Goal: Book appointment/travel/reservation

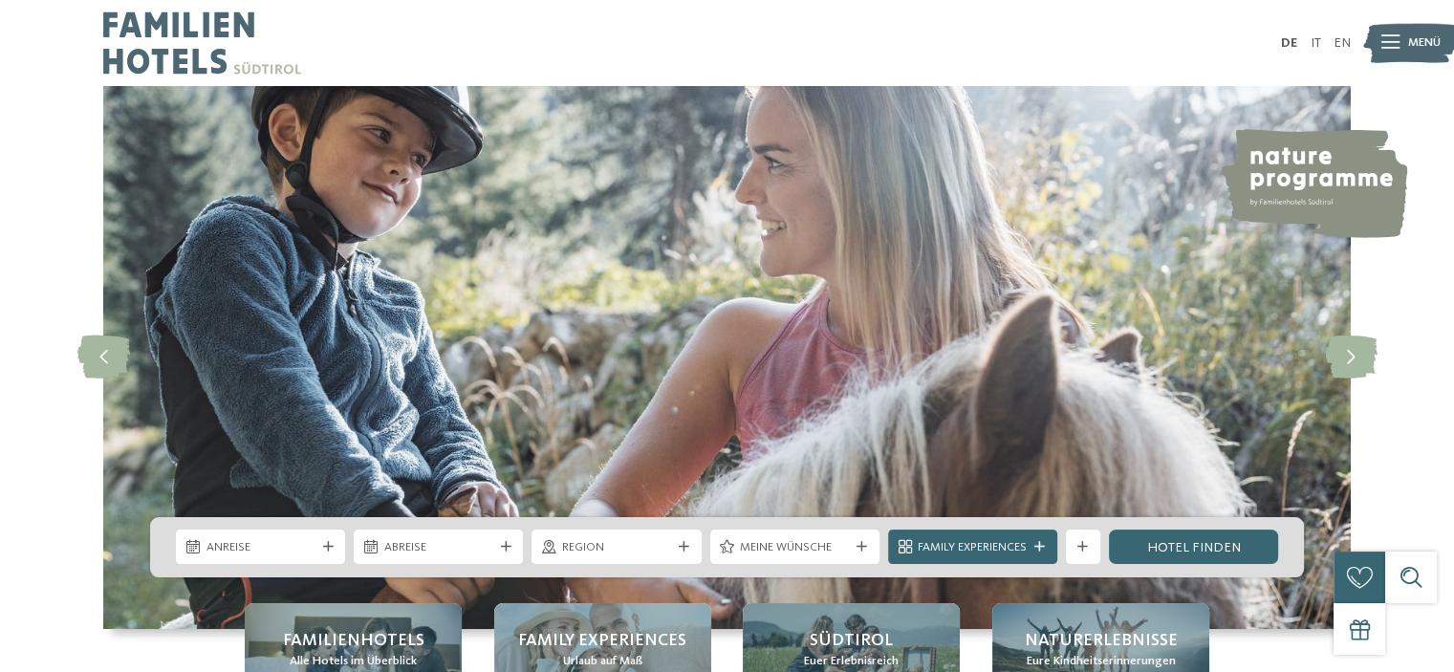
click at [1386, 51] on div at bounding box center [1391, 43] width 18 height 43
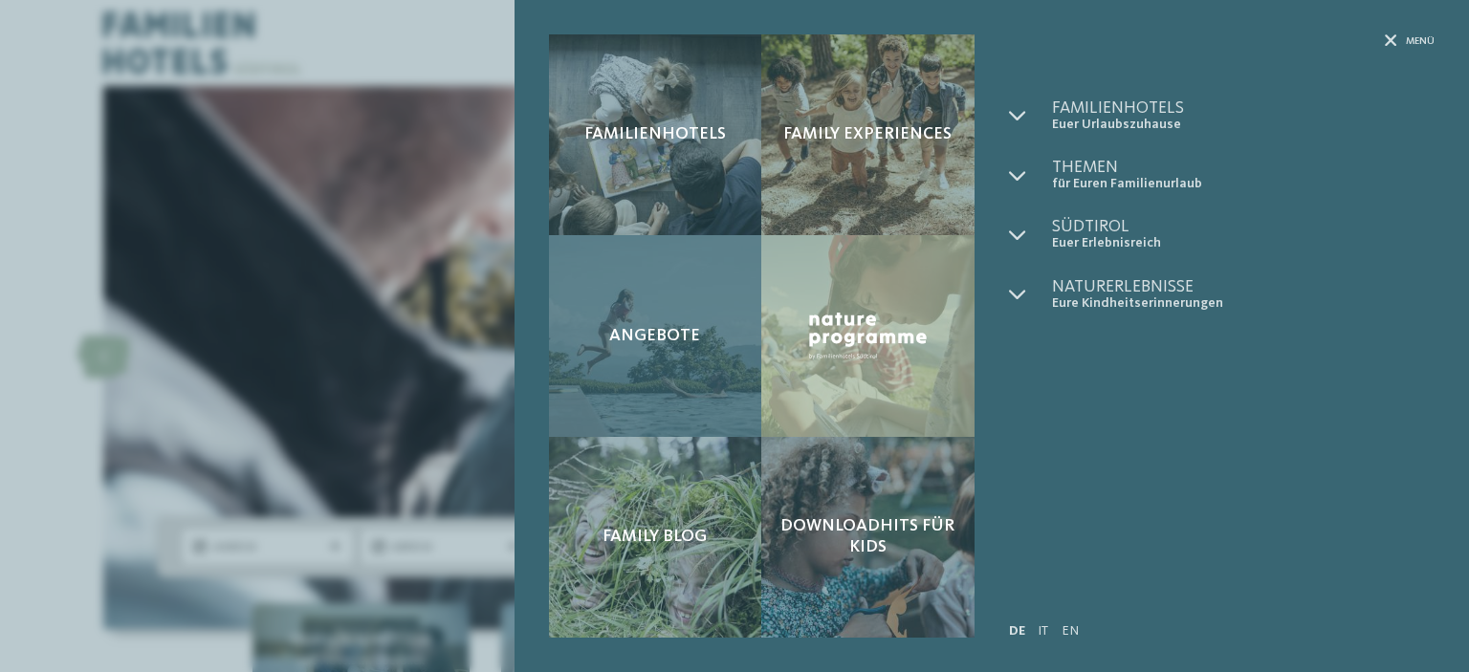
click at [679, 327] on span "Angebote" at bounding box center [654, 336] width 91 height 21
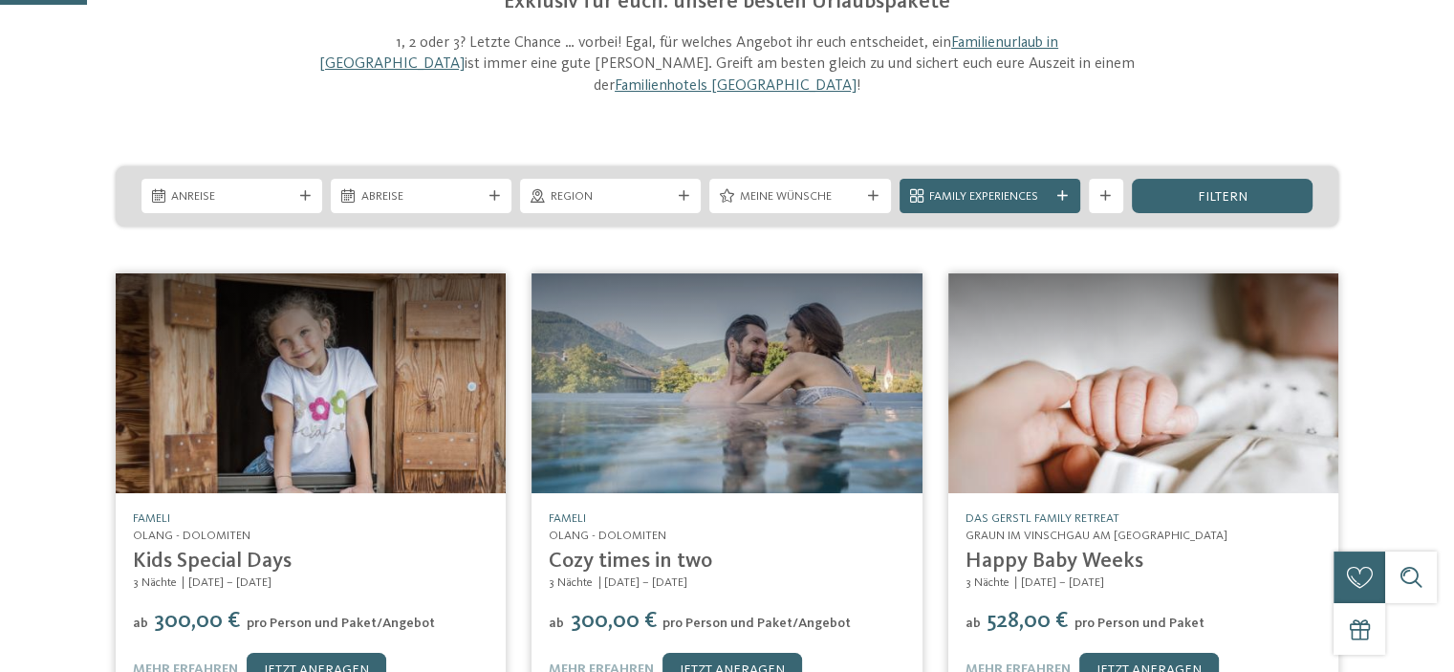
scroll to position [96, 0]
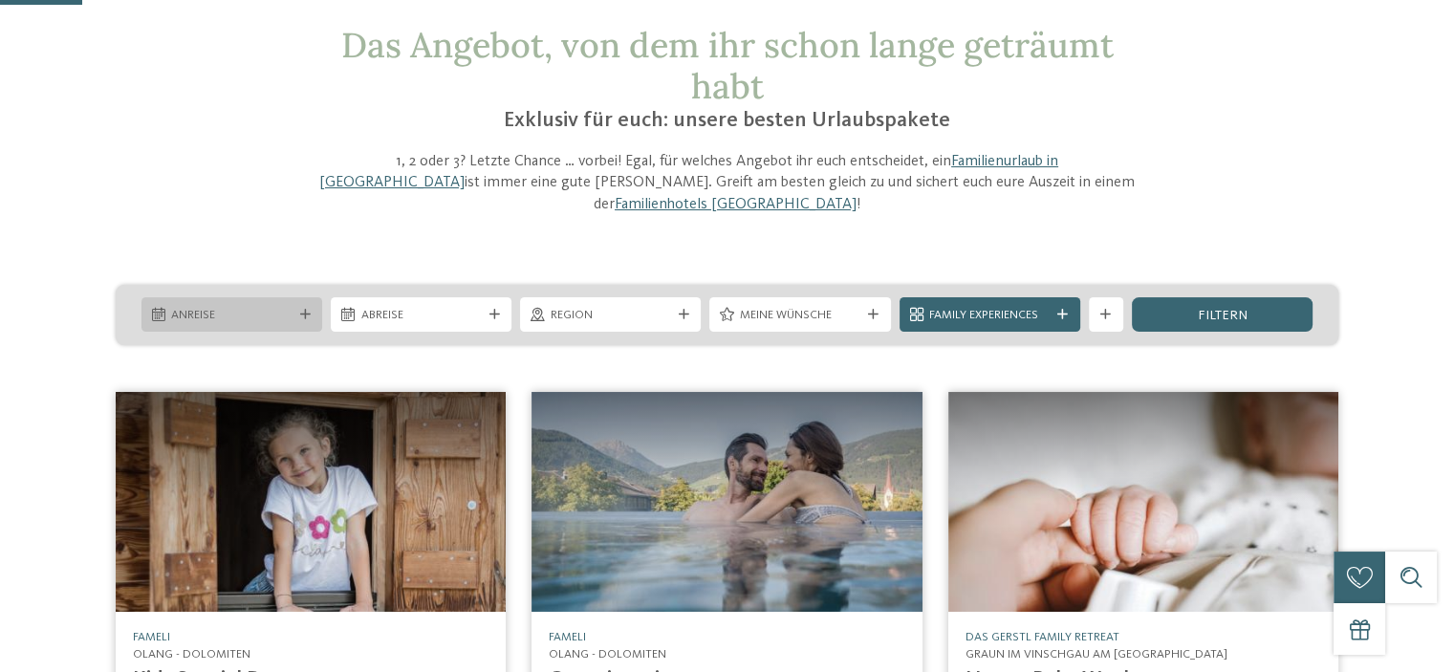
click at [294, 306] on div "Anreise" at bounding box center [231, 315] width 129 height 18
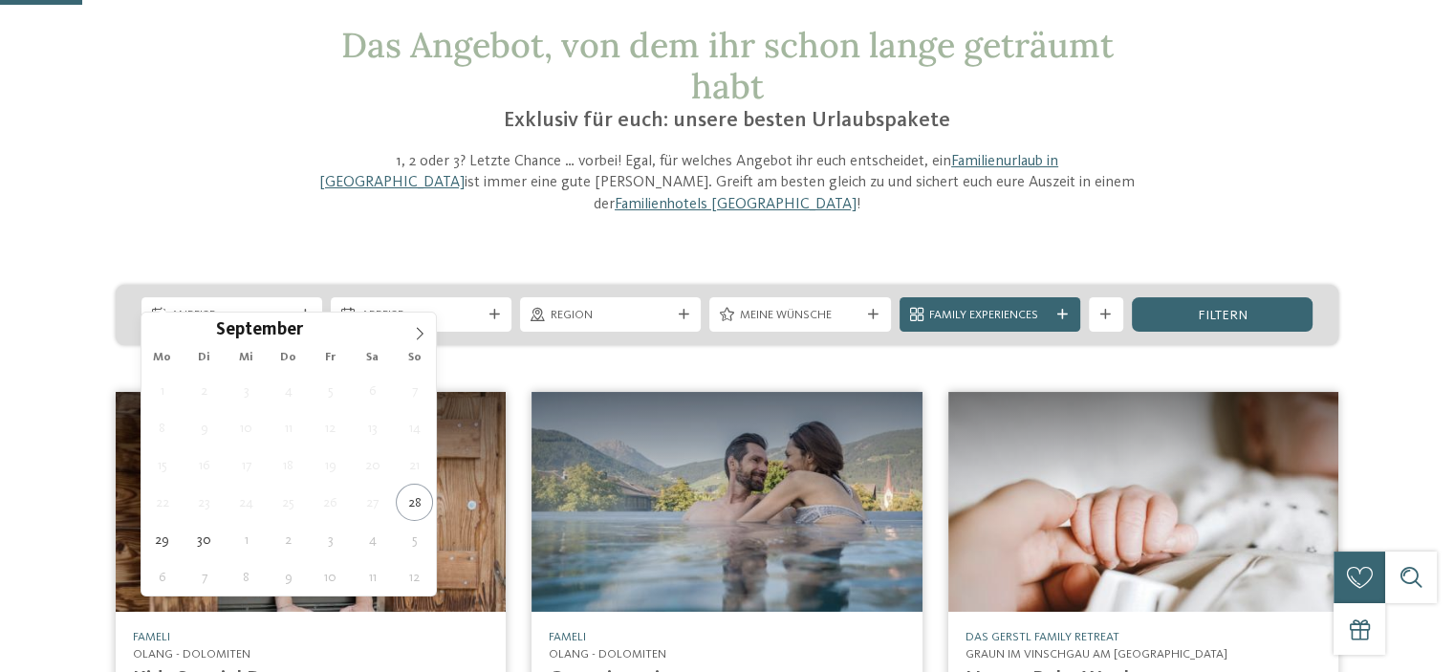
click at [302, 313] on div "September ****" at bounding box center [288, 329] width 221 height 33
click at [417, 330] on icon at bounding box center [419, 333] width 13 height 13
type div "25.10.2025"
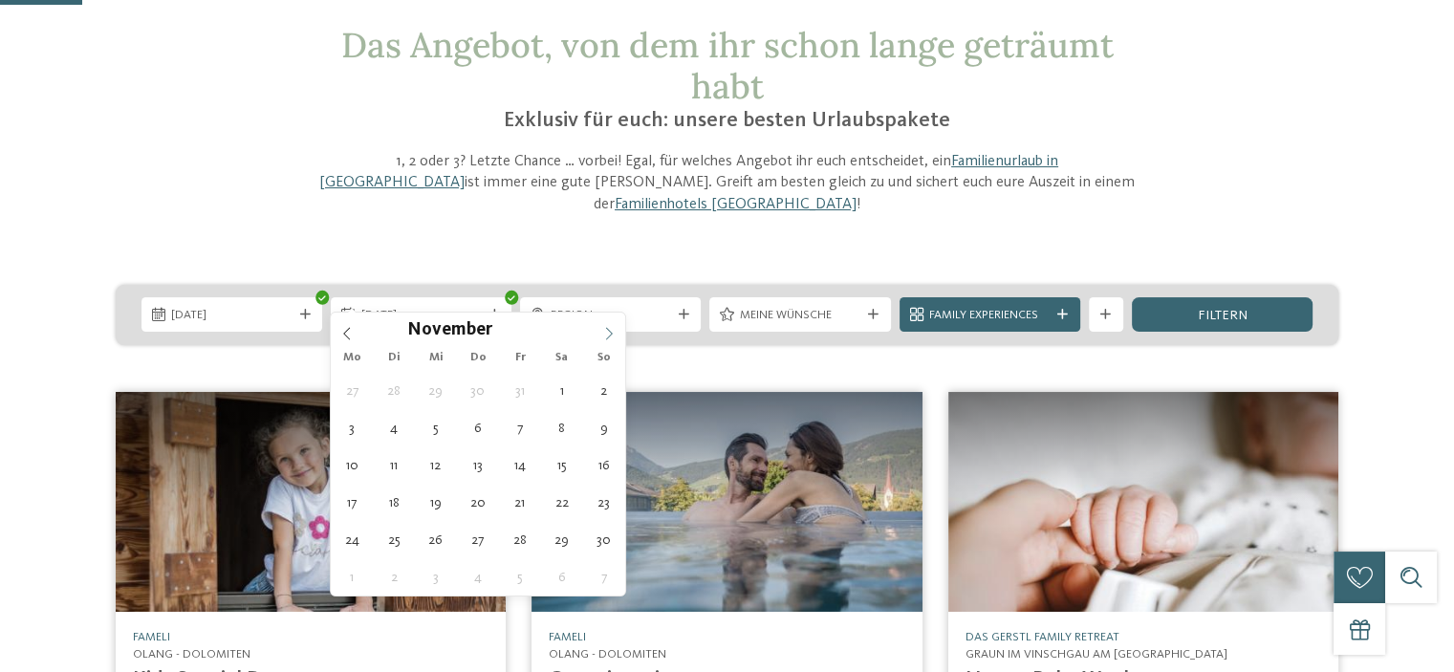
click at [616, 333] on span at bounding box center [609, 329] width 33 height 33
type div "02.11.2025"
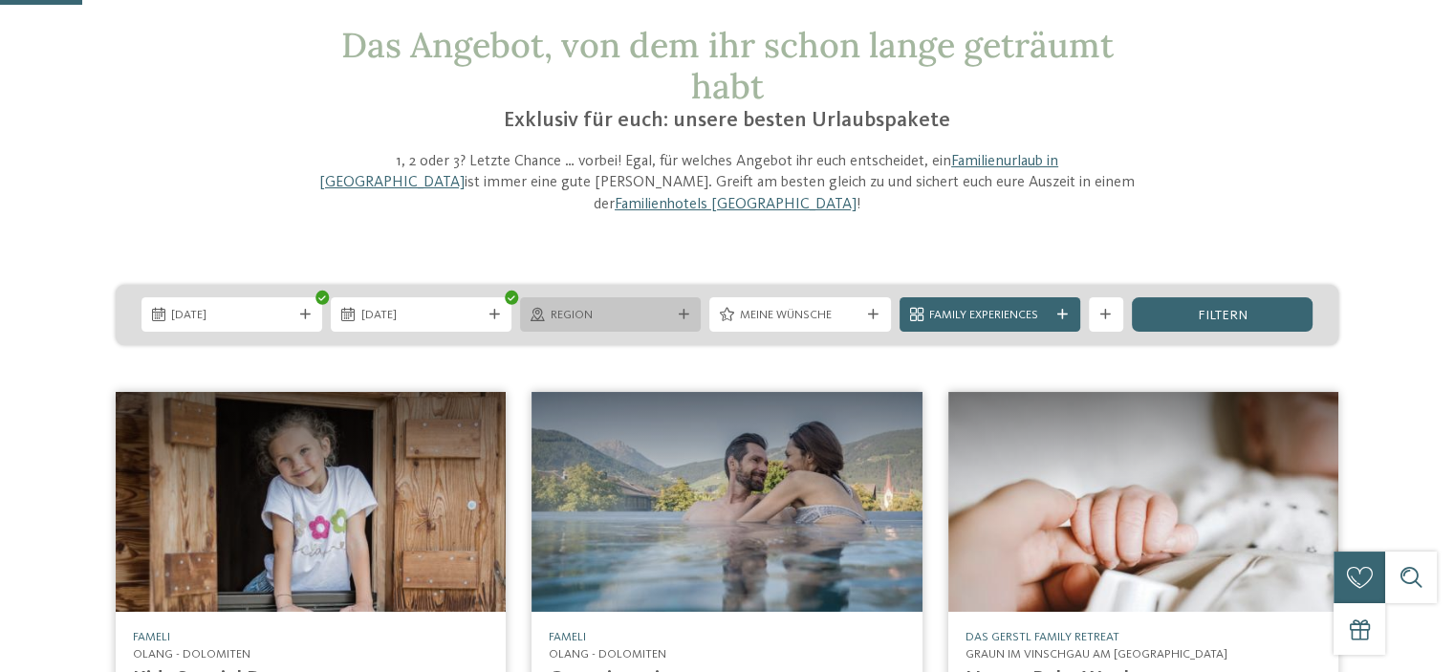
click at [693, 299] on div "Region" at bounding box center [610, 314] width 181 height 34
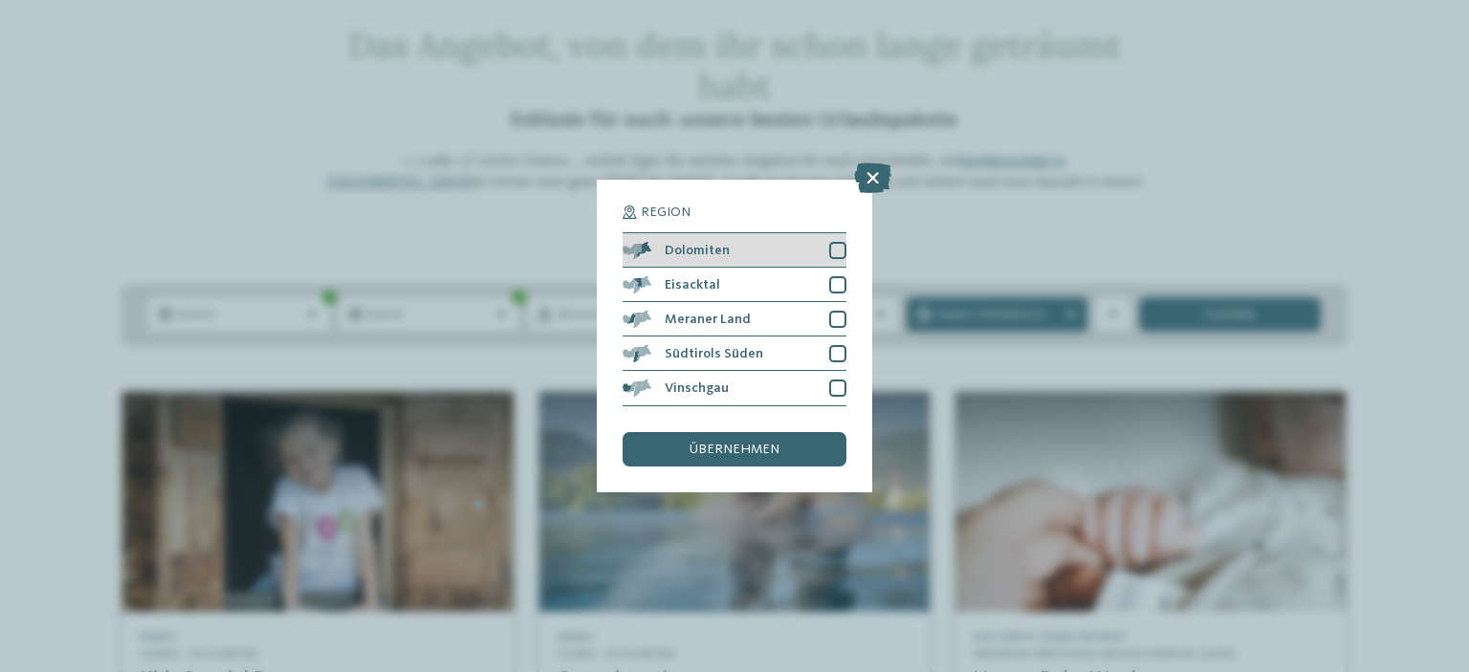
click at [831, 255] on div at bounding box center [837, 250] width 17 height 17
click at [835, 285] on div at bounding box center [837, 284] width 17 height 17
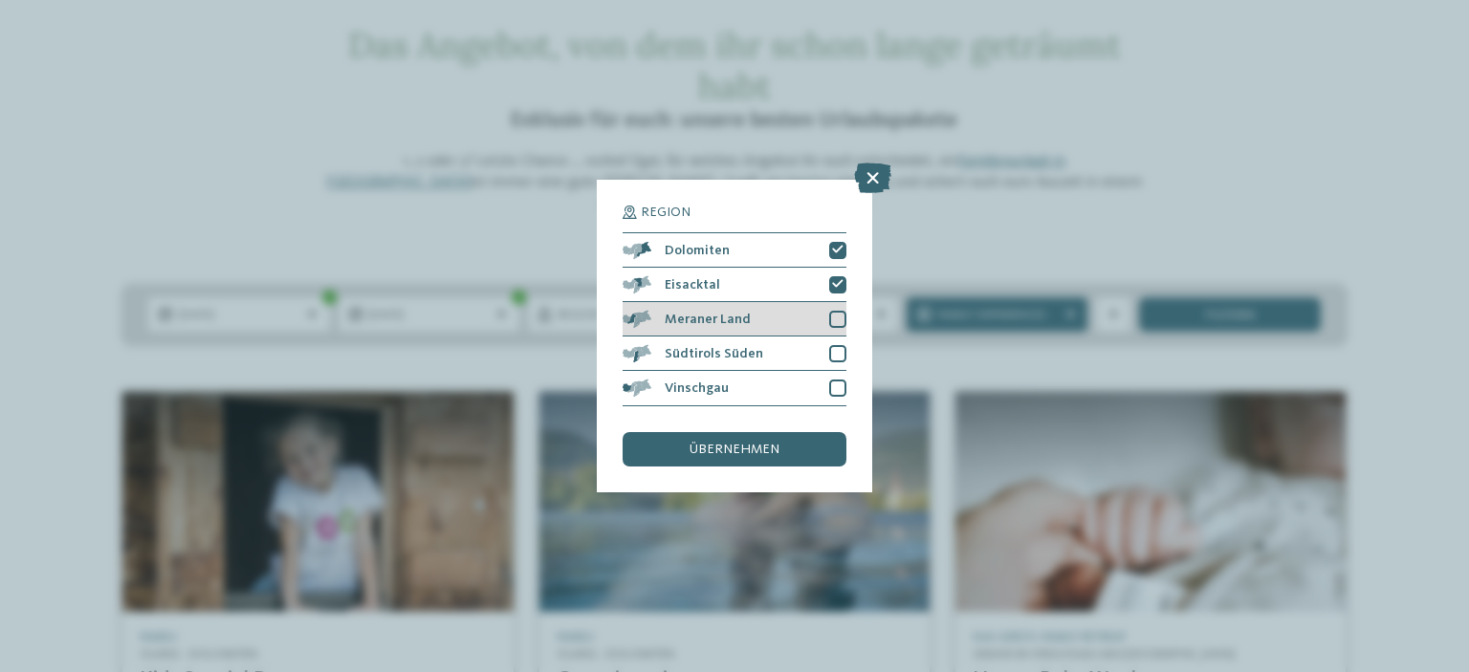
click at [840, 324] on div at bounding box center [837, 319] width 17 height 17
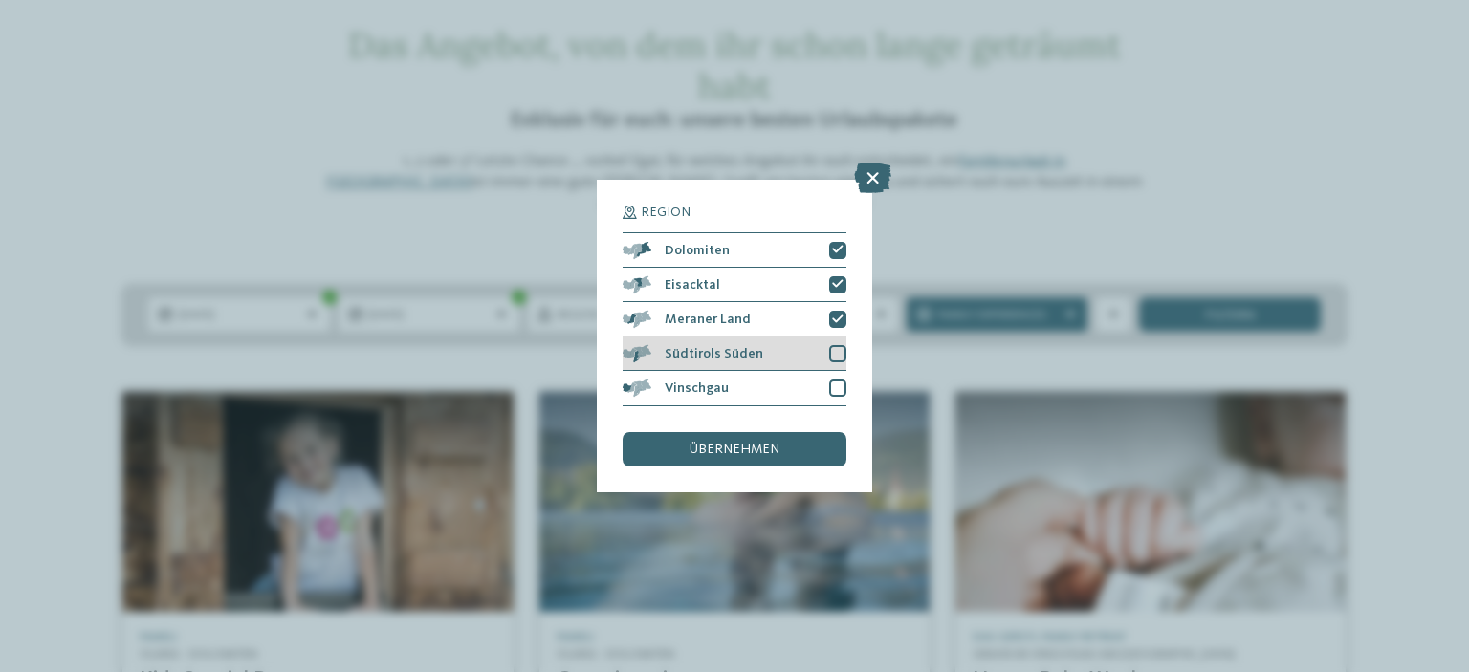
click at [830, 350] on div at bounding box center [837, 353] width 17 height 17
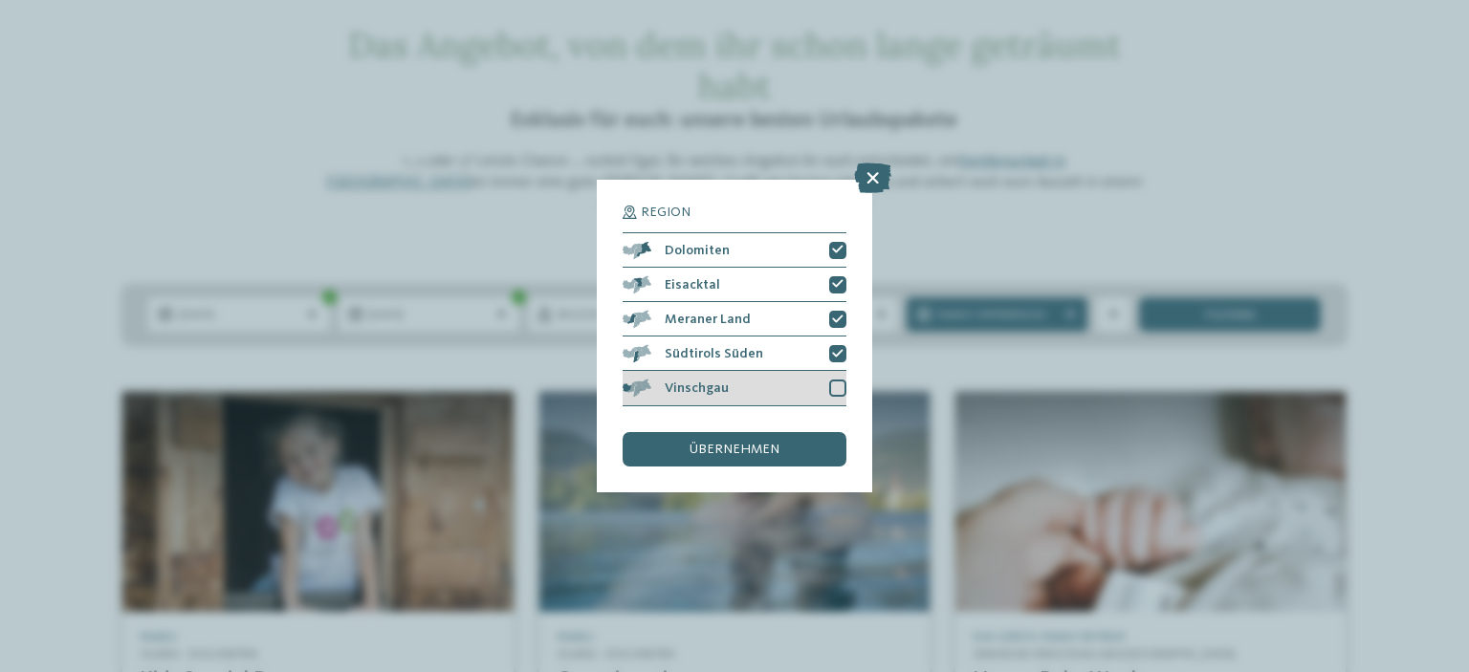
click at [822, 385] on div "Vinschgau" at bounding box center [734, 388] width 224 height 34
click at [812, 448] on div "übernehmen" at bounding box center [734, 449] width 224 height 34
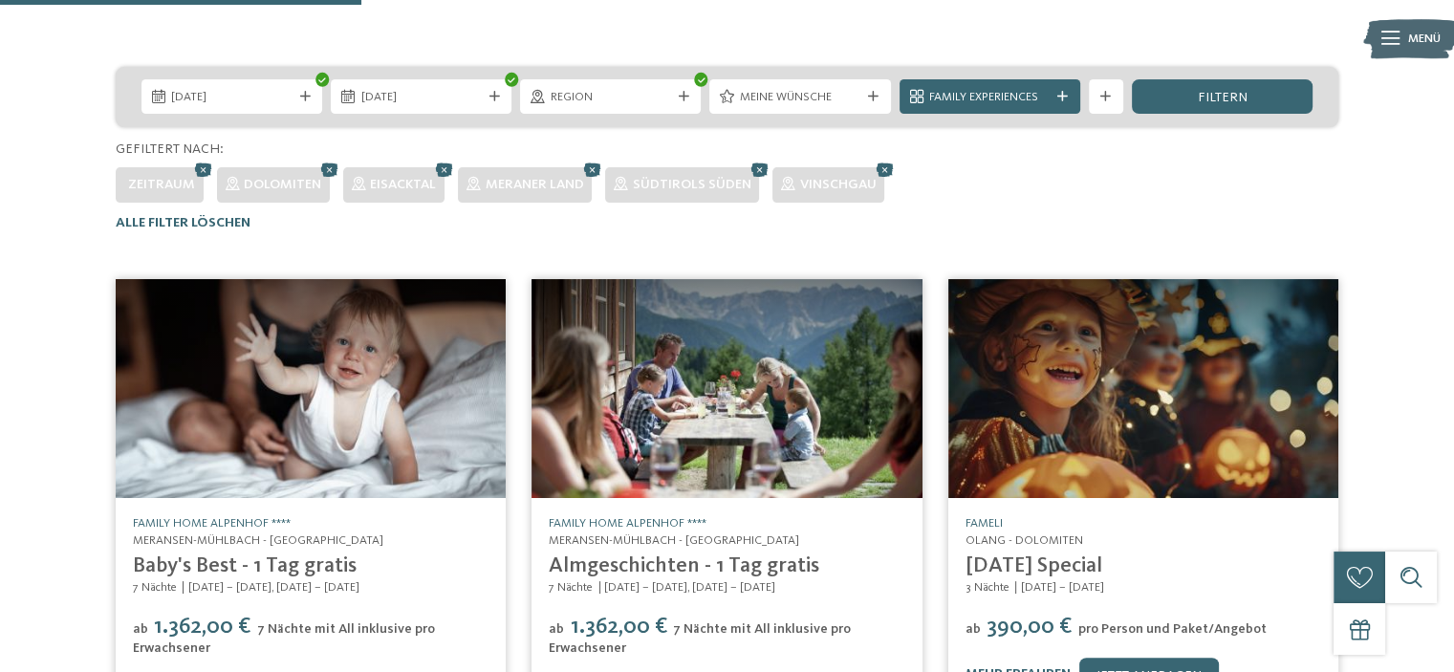
scroll to position [165, 0]
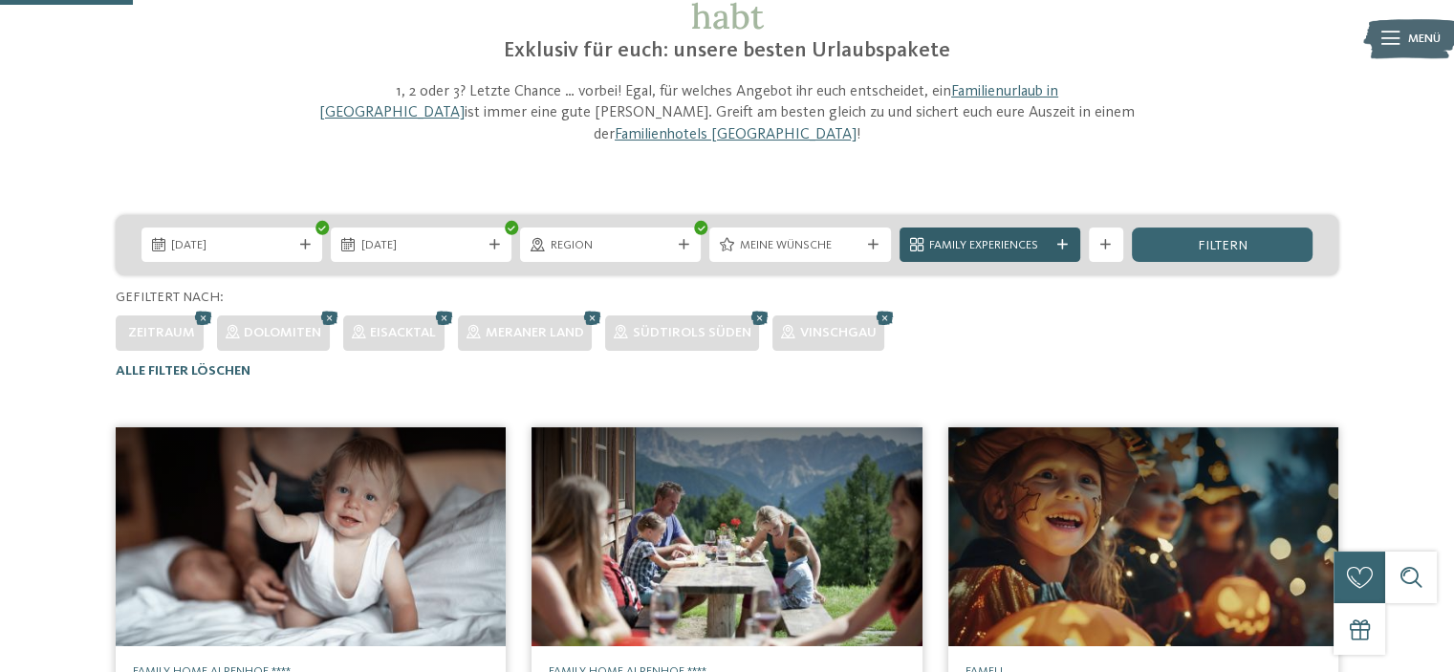
click at [1059, 240] on icon at bounding box center [1063, 245] width 11 height 11
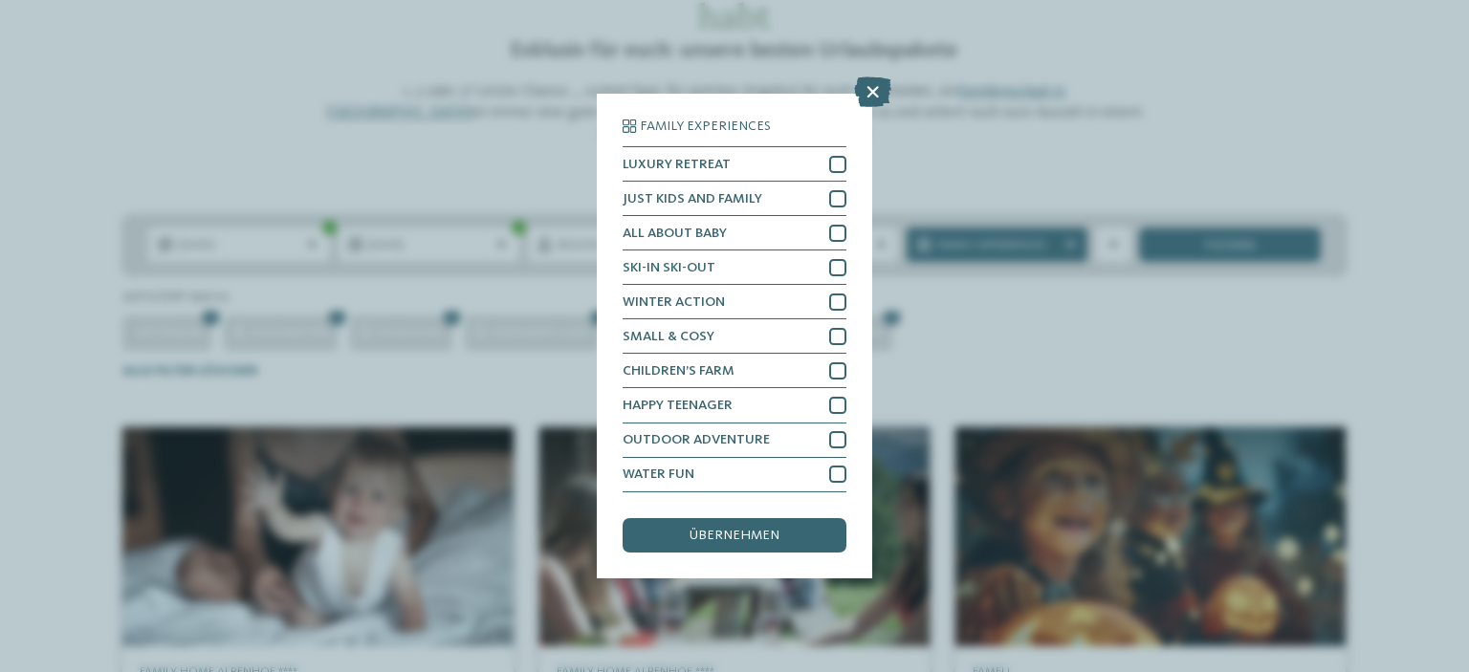
click at [872, 112] on div "Family Experiences LUXURY RETREAT JUST KIDS AND FAMILY" at bounding box center [734, 336] width 1469 height 672
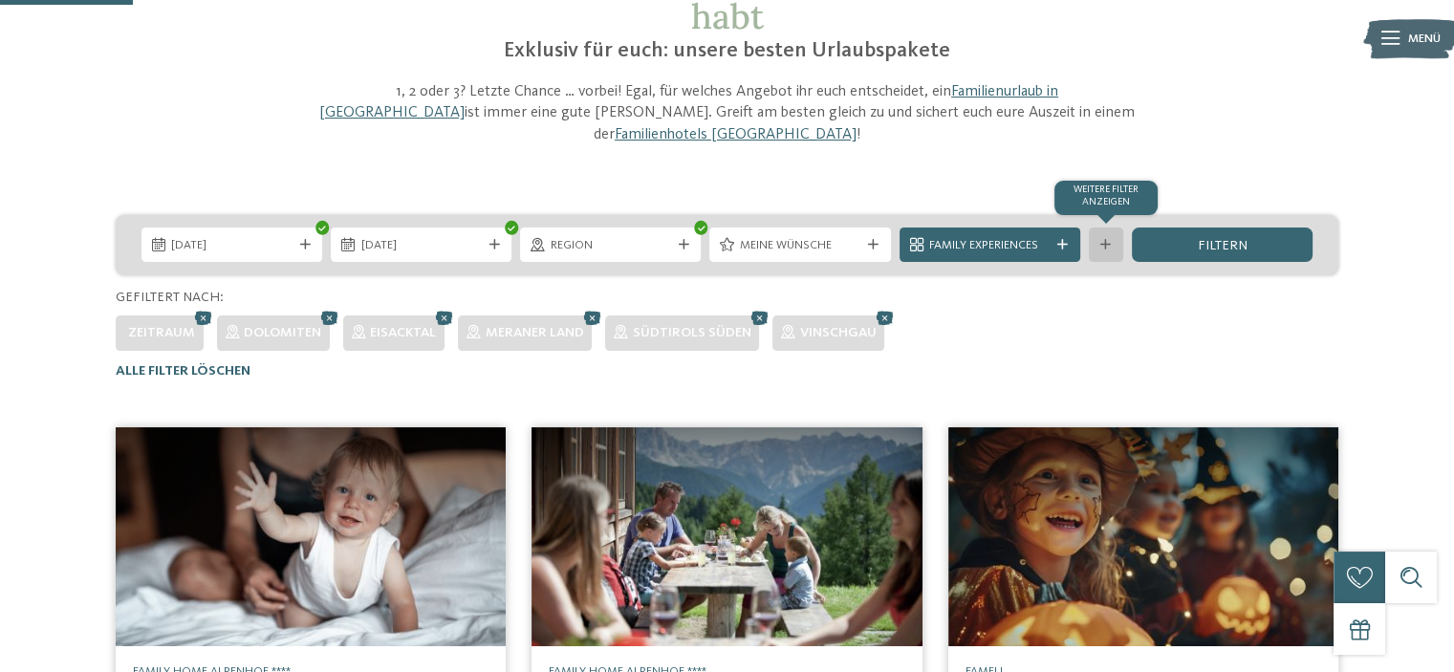
click at [1102, 240] on icon at bounding box center [1106, 245] width 11 height 11
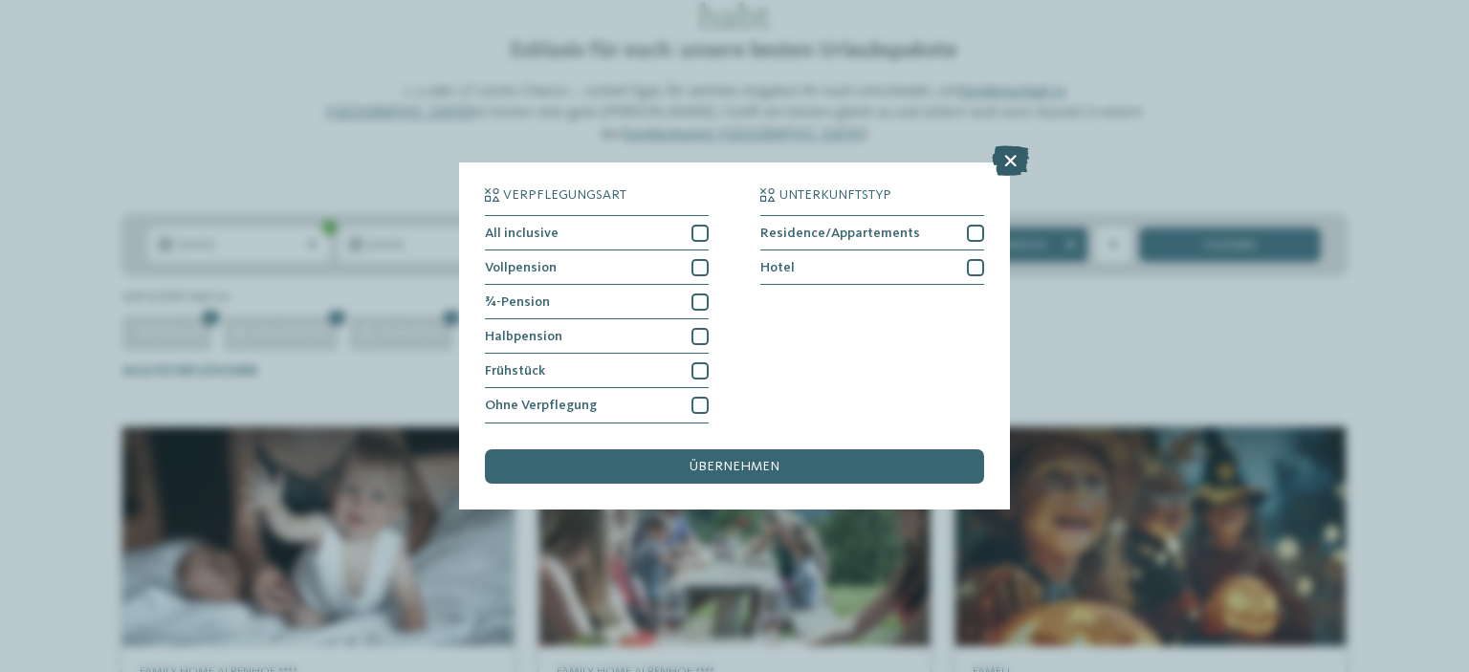
click at [1002, 165] on icon at bounding box center [1010, 161] width 37 height 31
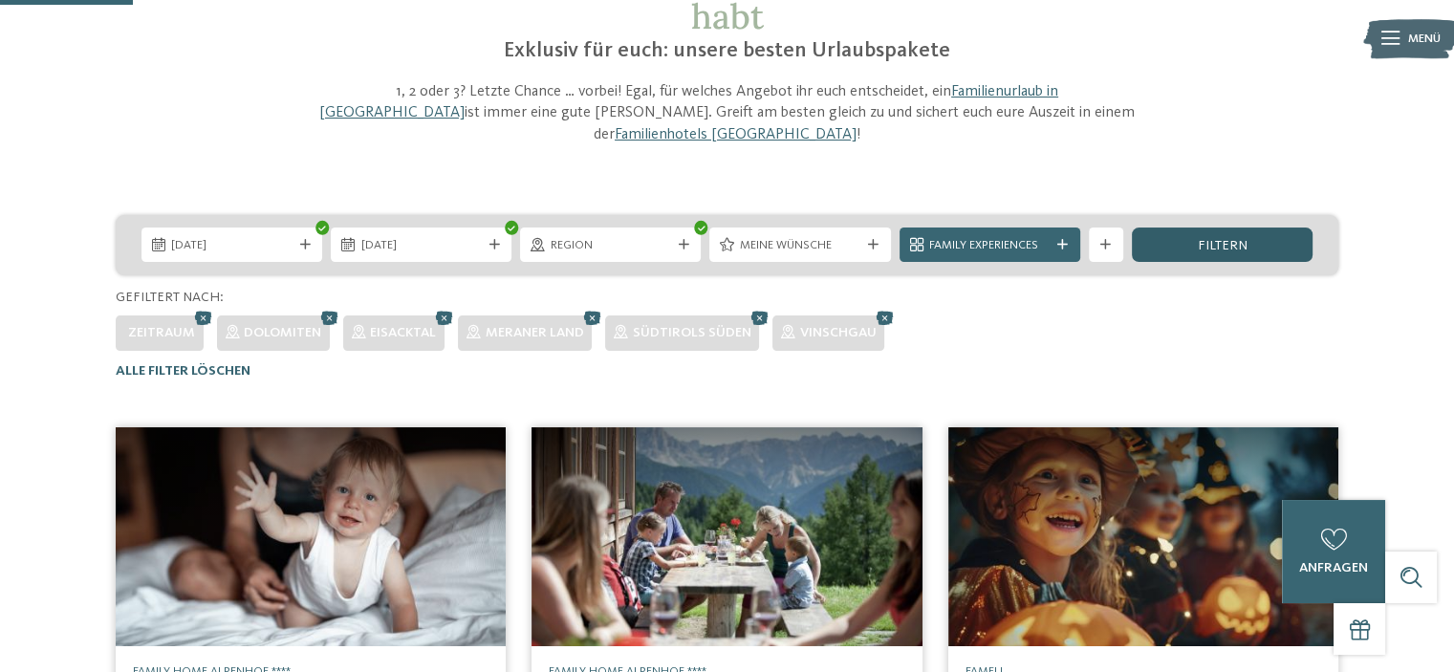
click at [1190, 228] on div "filtern" at bounding box center [1222, 245] width 181 height 34
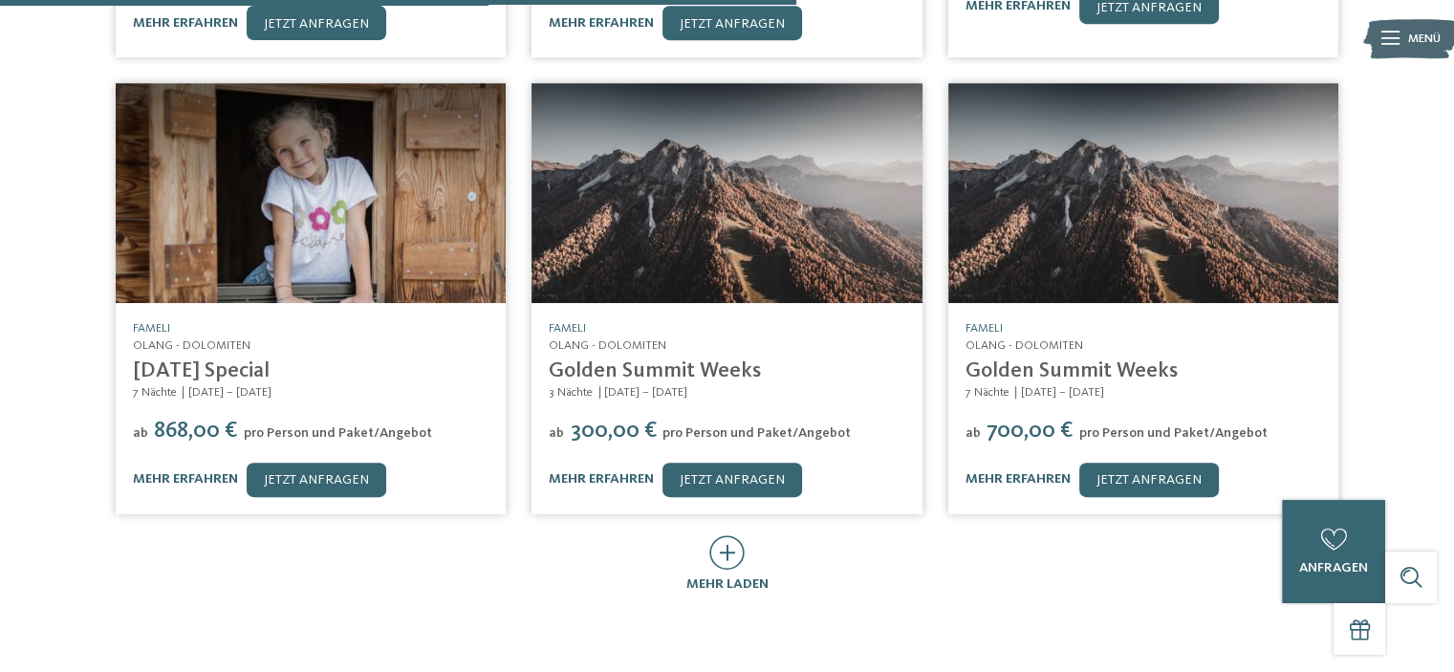
scroll to position [1026, 0]
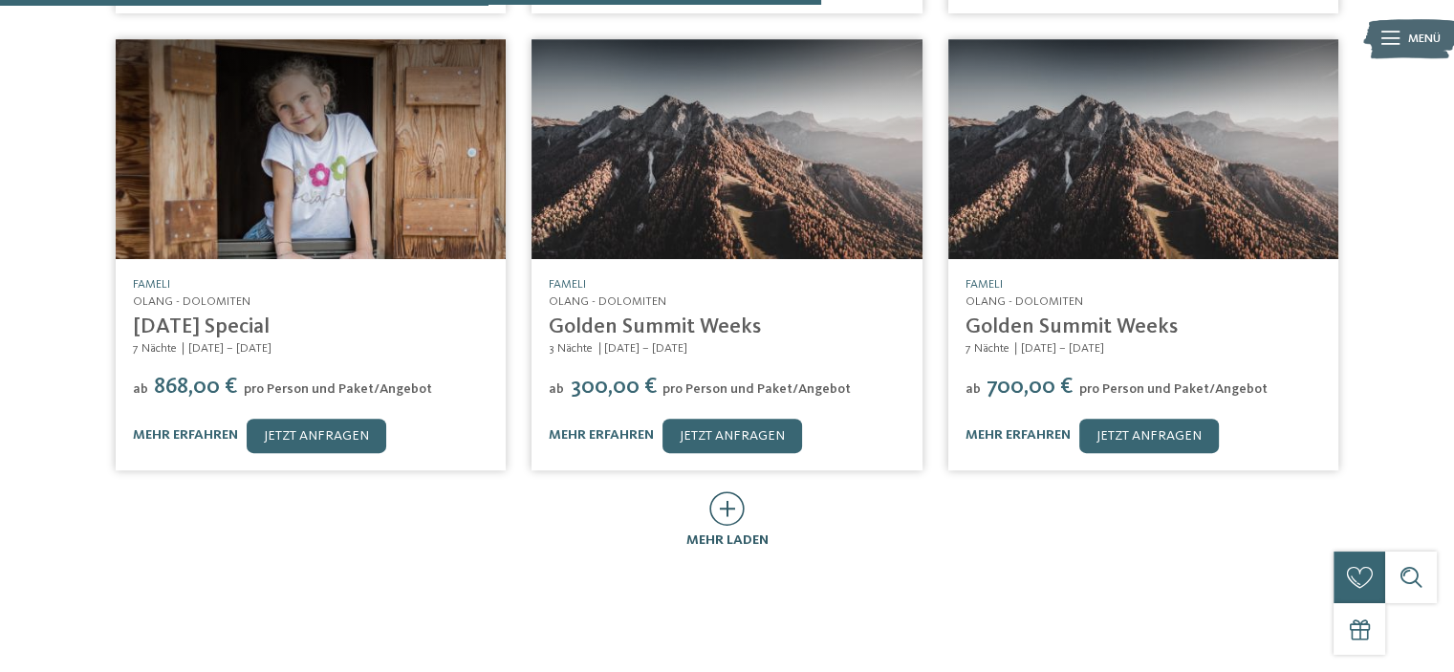
click at [723, 492] on icon at bounding box center [726, 508] width 35 height 34
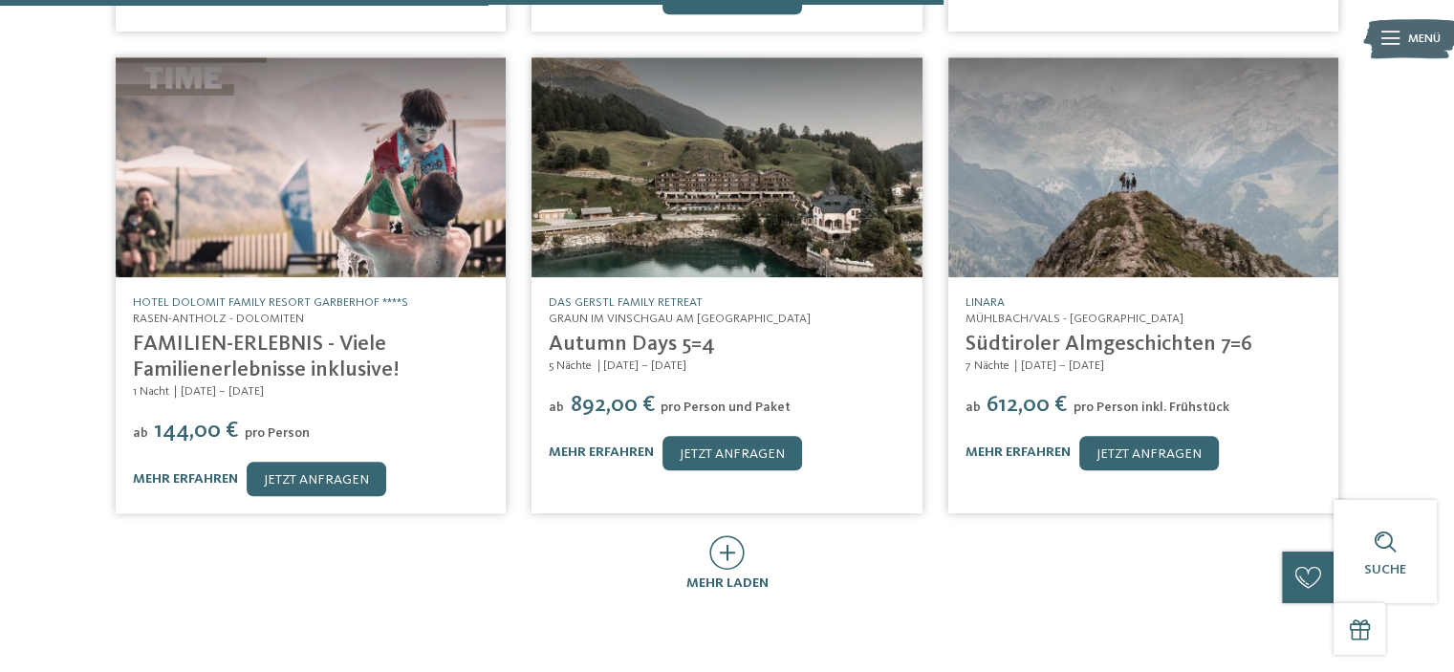
scroll to position [2008, 0]
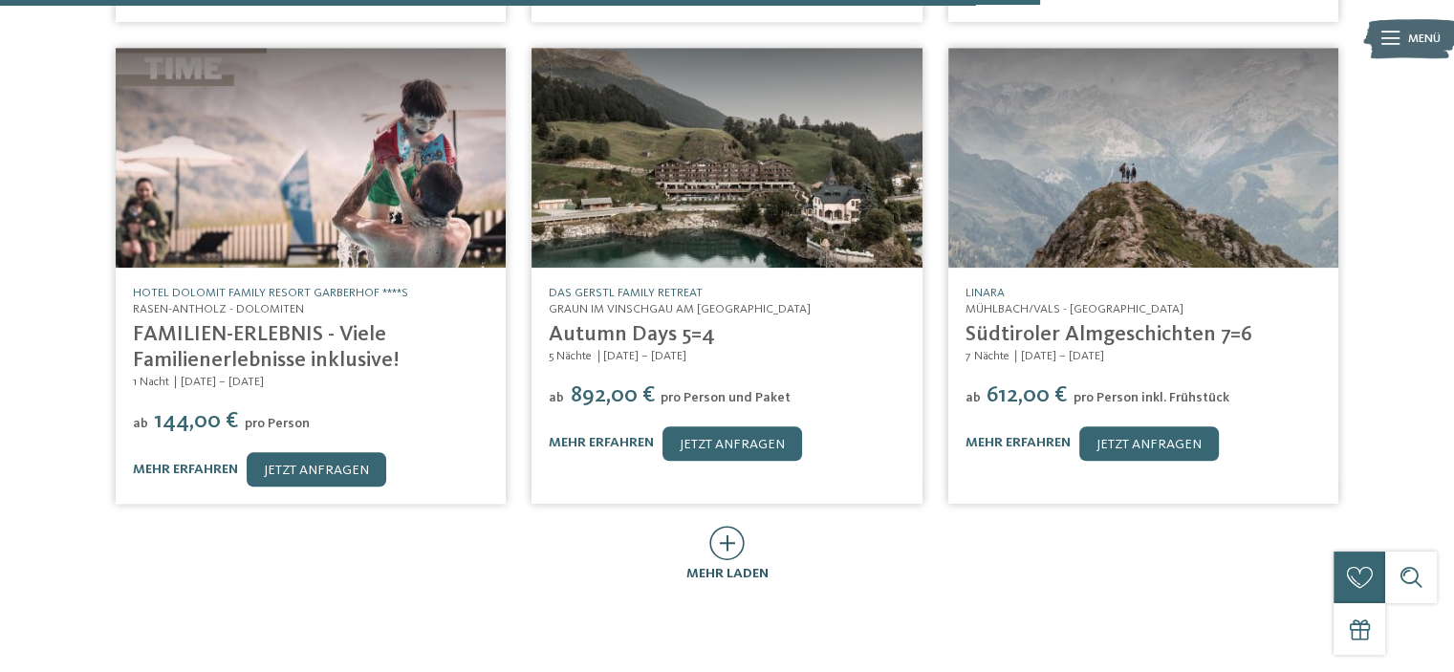
click at [735, 526] on icon at bounding box center [726, 543] width 35 height 34
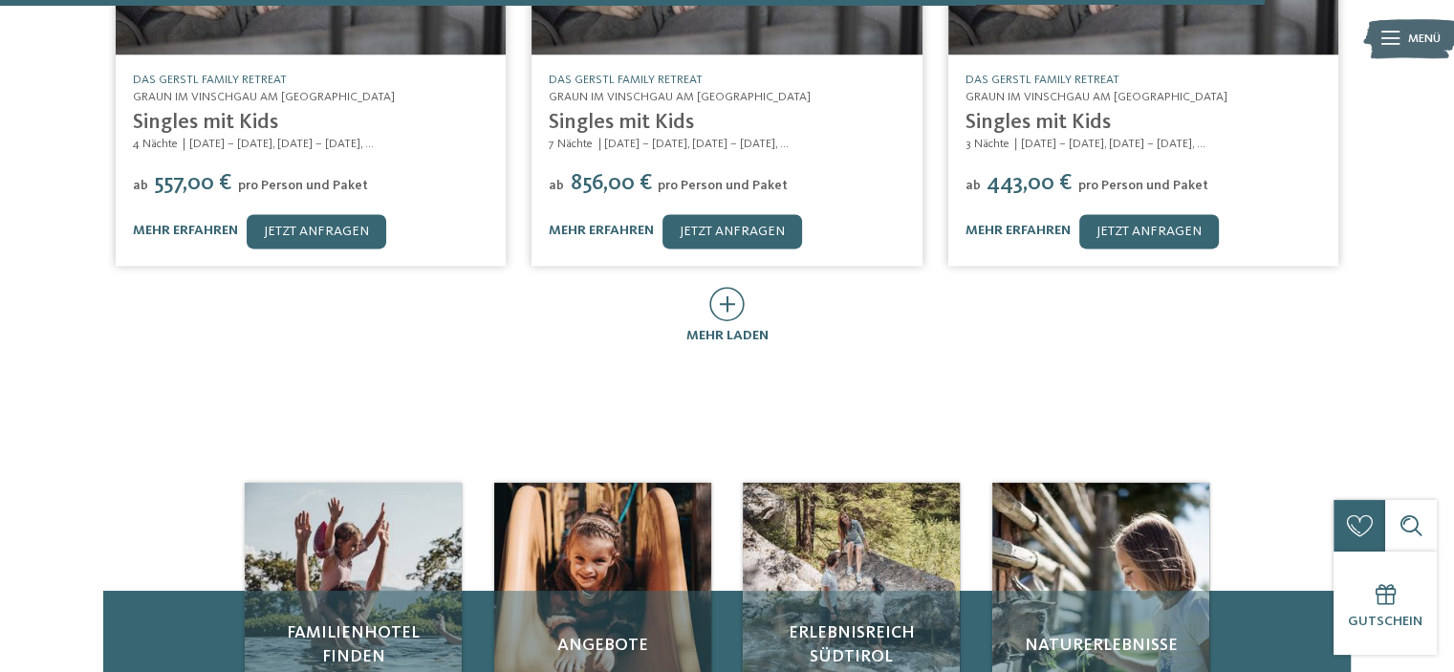
scroll to position [3251, 0]
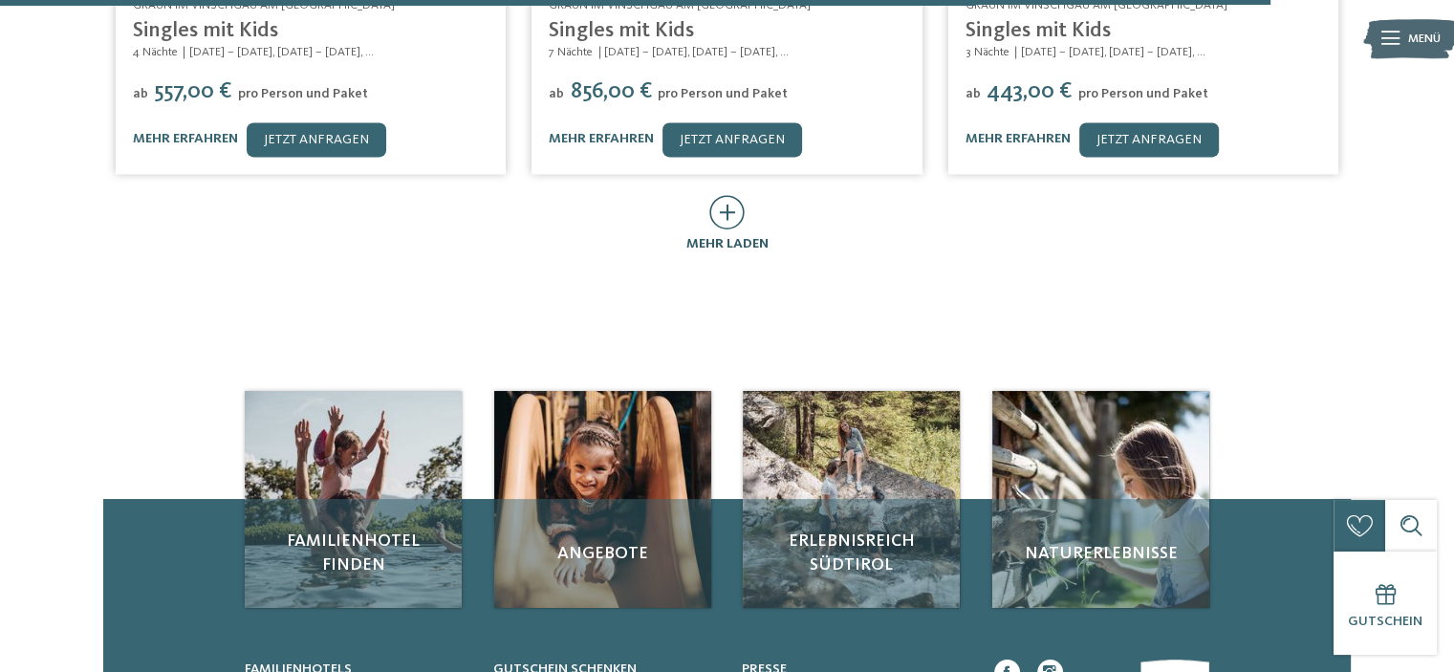
click at [735, 195] on icon at bounding box center [726, 212] width 35 height 34
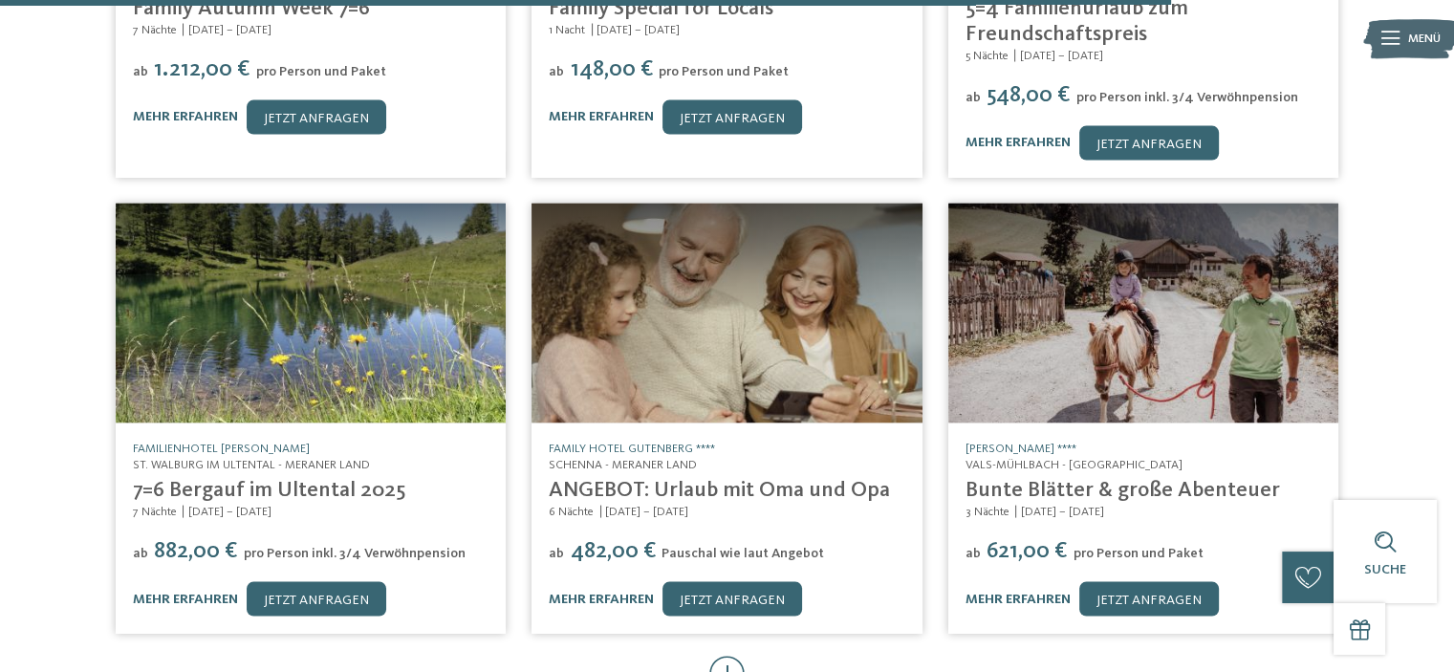
scroll to position [3825, 0]
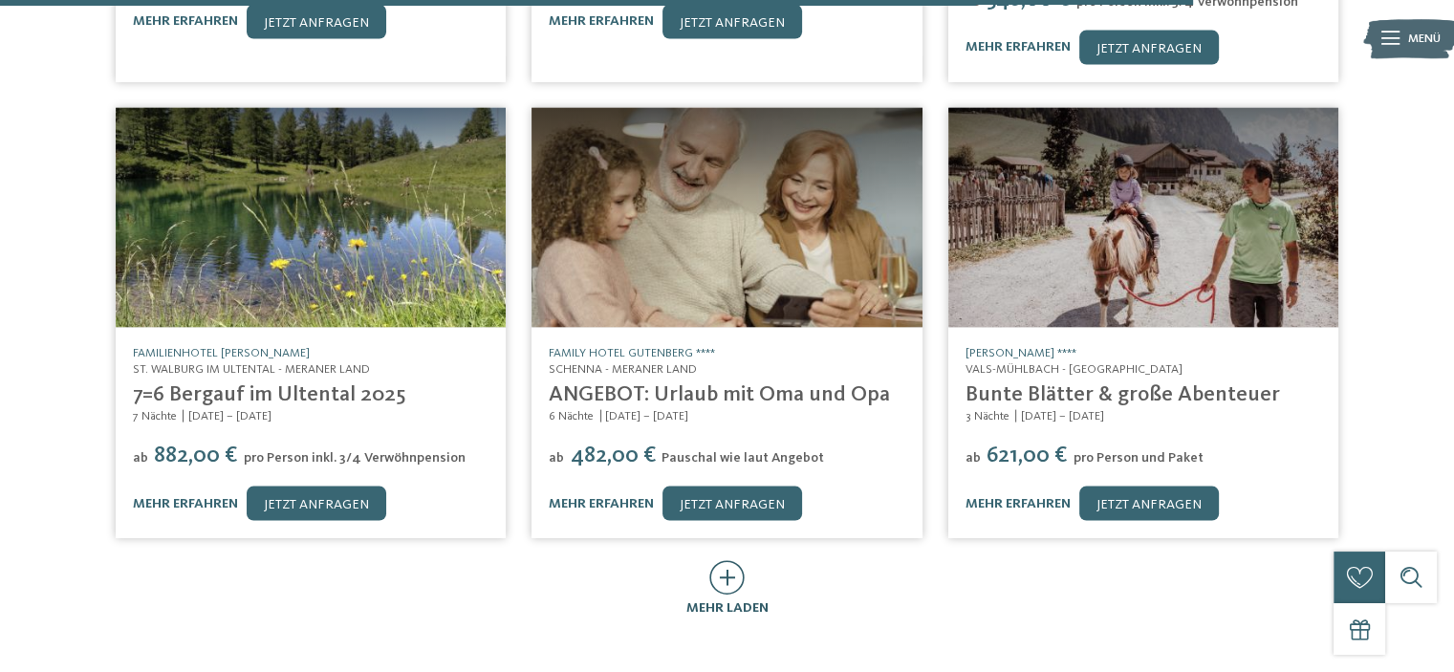
click at [704, 560] on div "mehr laden" at bounding box center [728, 589] width 82 height 58
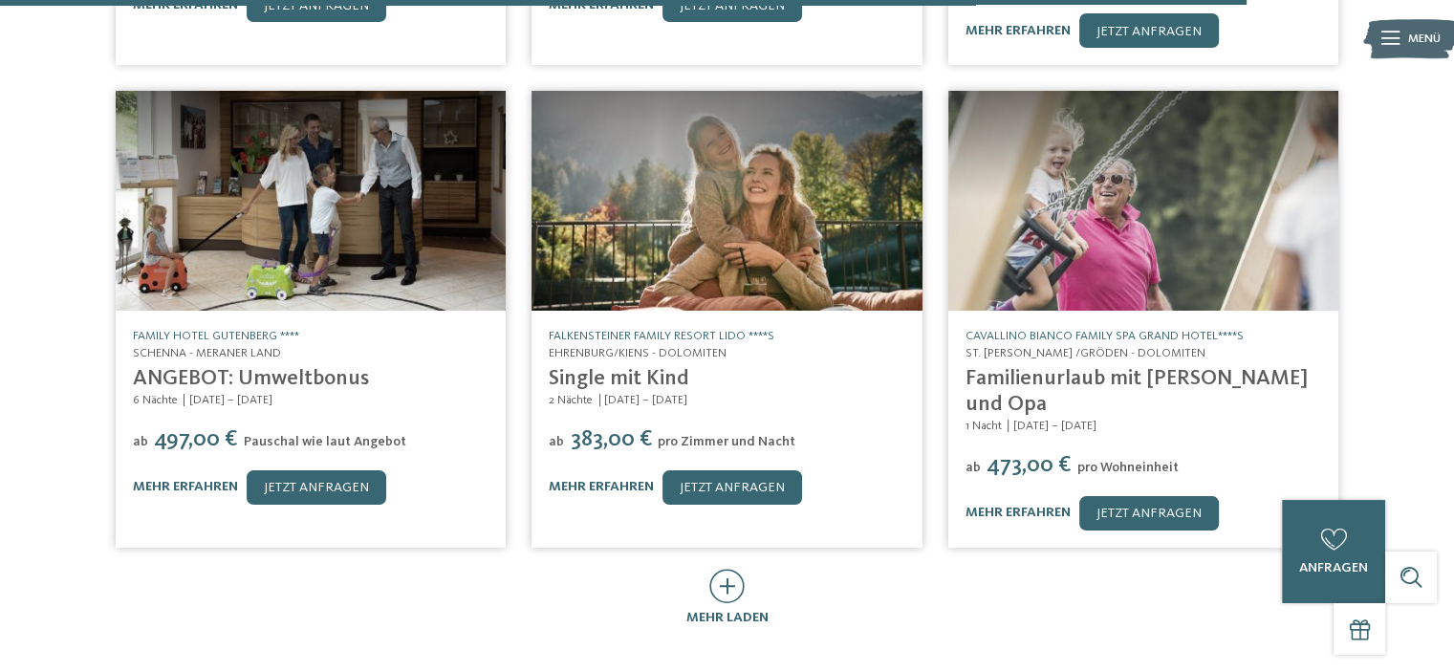
scroll to position [4781, 0]
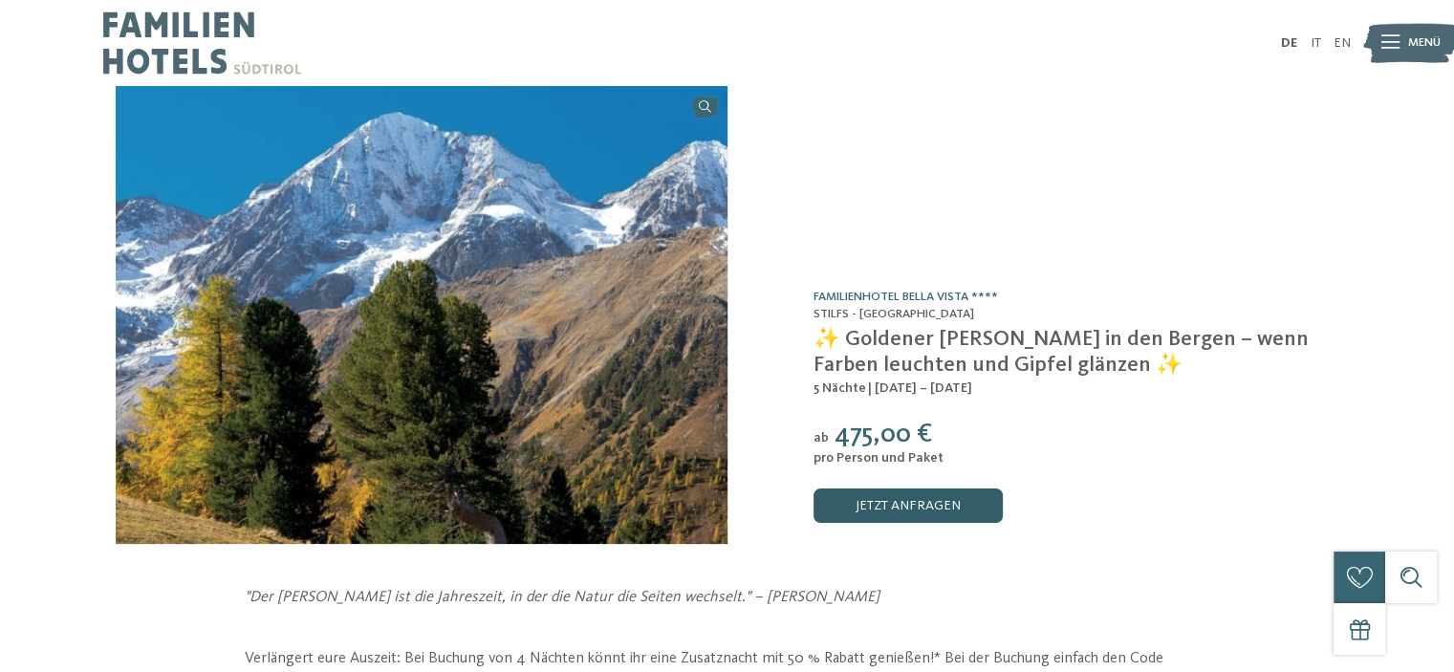
click at [906, 508] on link "jetzt anfragen" at bounding box center [908, 506] width 189 height 34
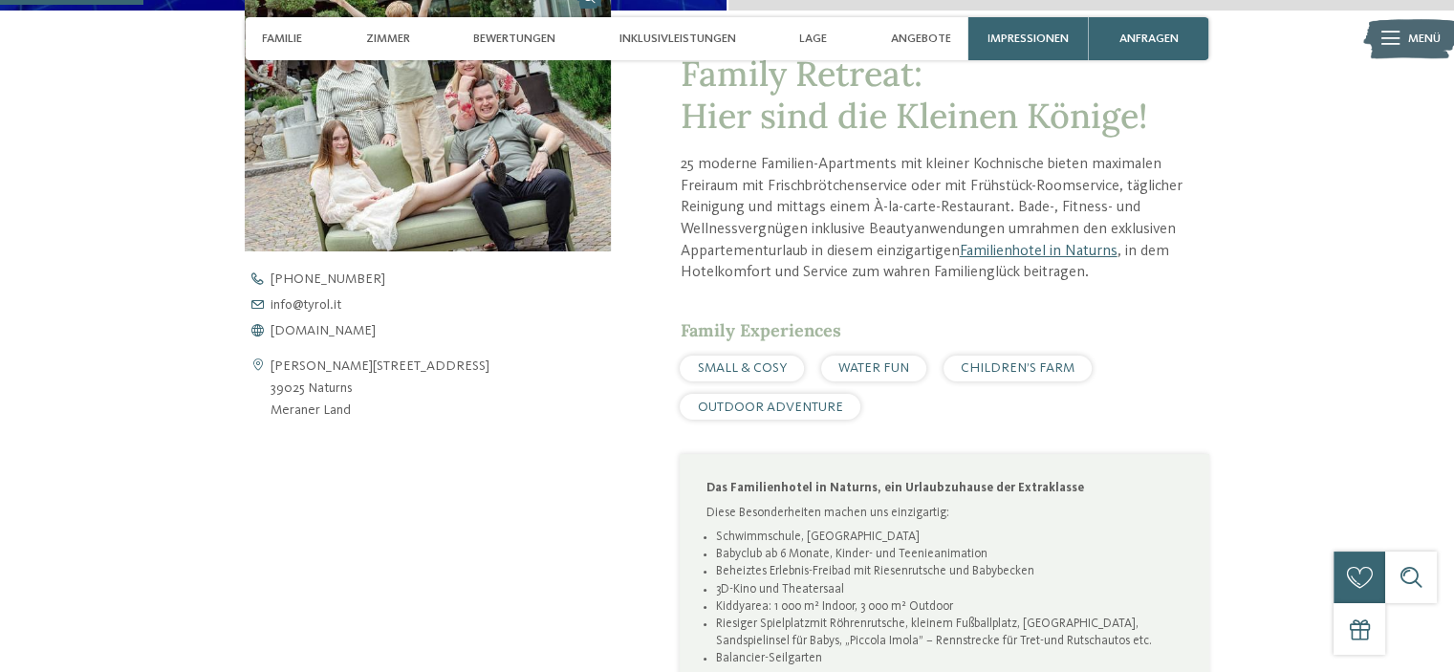
scroll to position [669, 0]
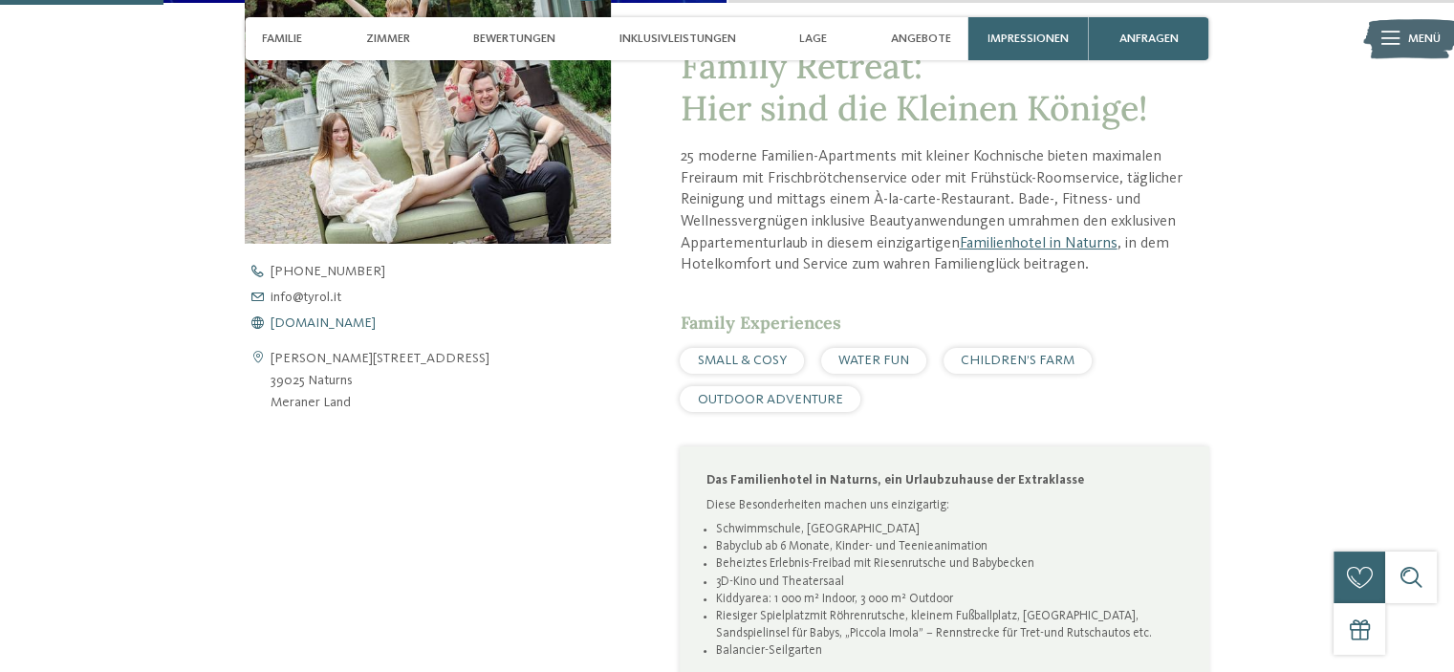
click at [321, 322] on span "[DOMAIN_NAME]" at bounding box center [323, 322] width 105 height 13
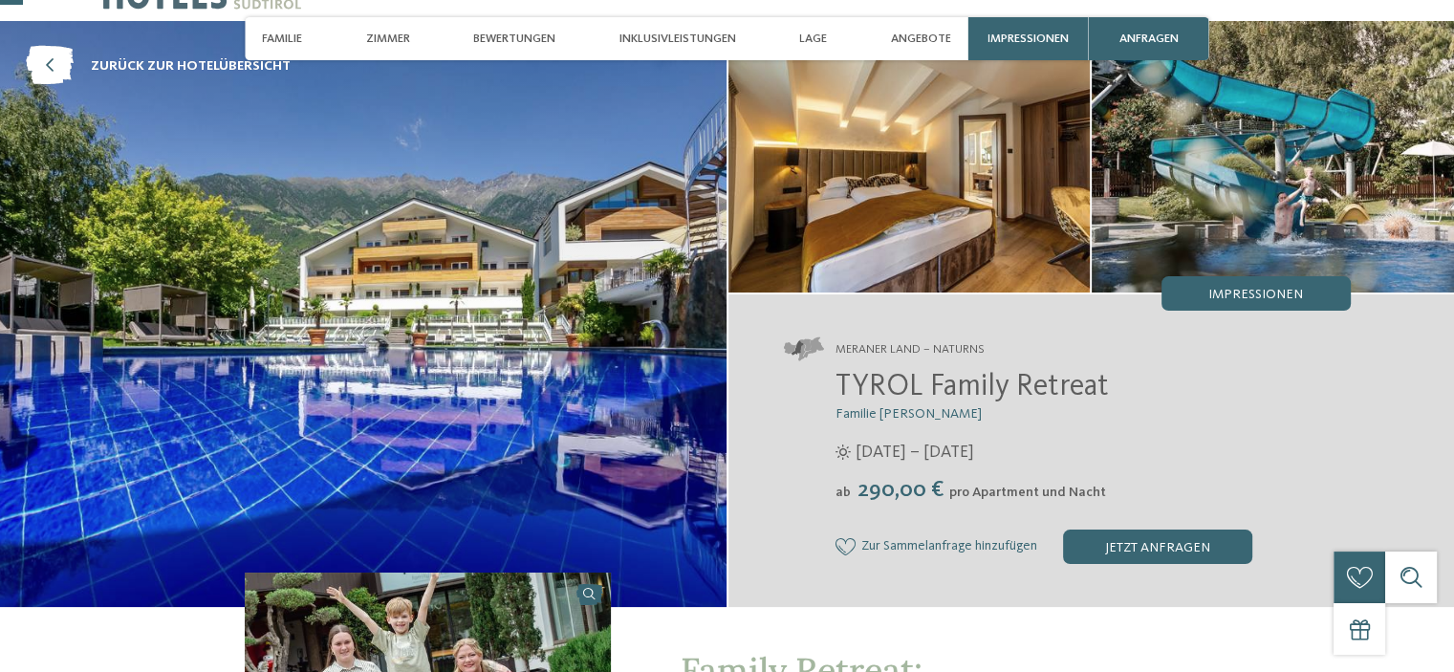
scroll to position [96, 0]
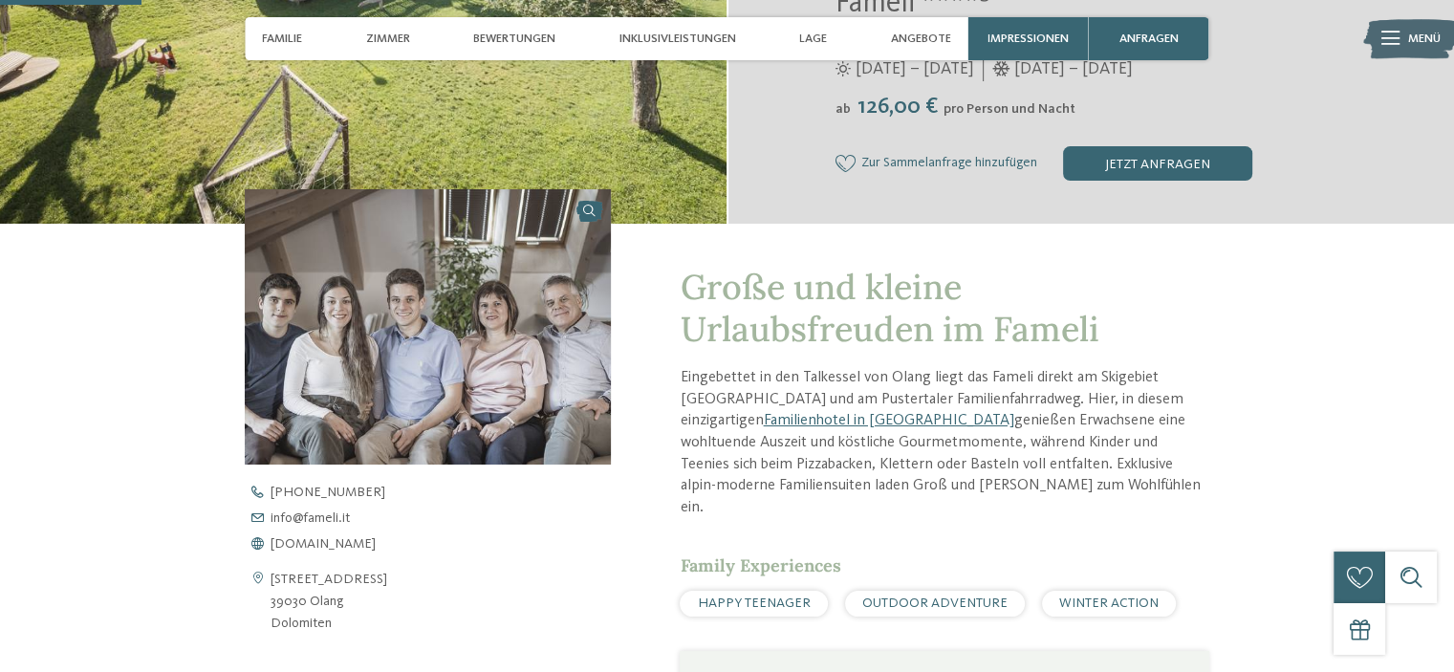
scroll to position [445, 0]
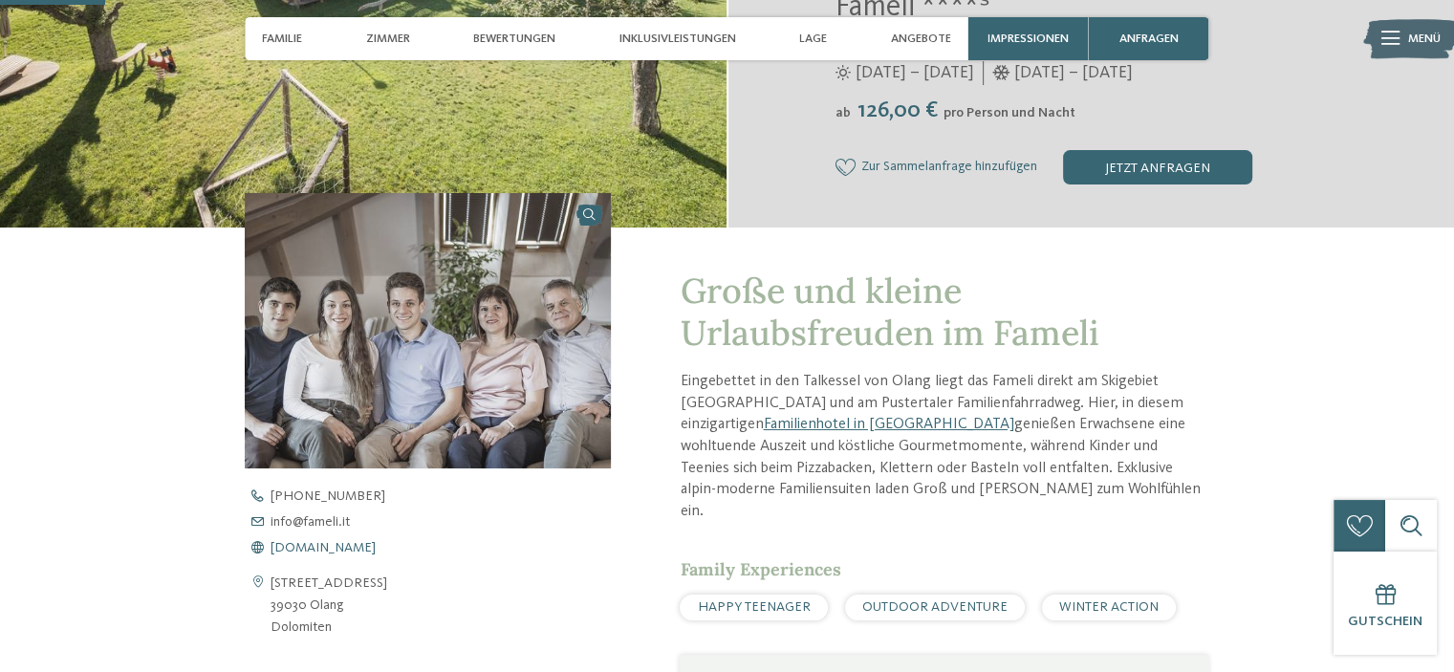
click at [313, 543] on span "www.fameli.it" at bounding box center [323, 547] width 105 height 13
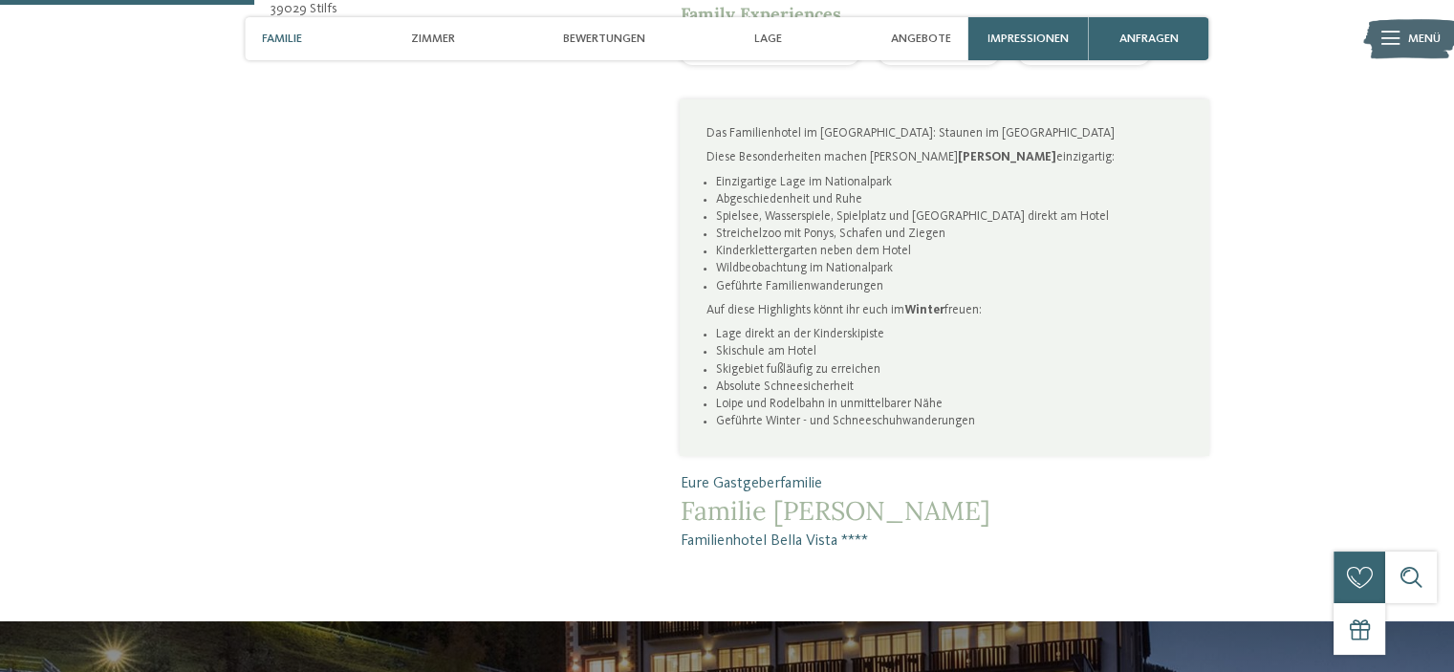
scroll to position [468, 0]
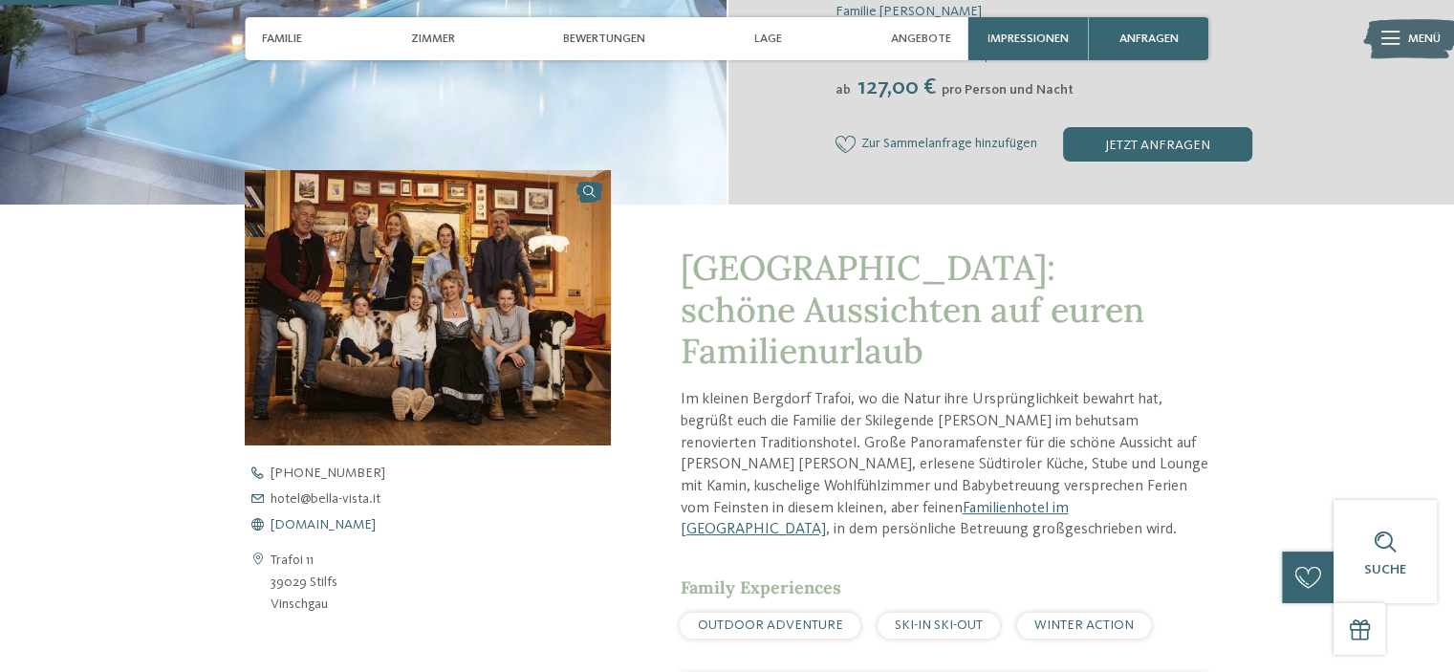
click at [354, 526] on span "www.bella-vista.it" at bounding box center [323, 524] width 105 height 13
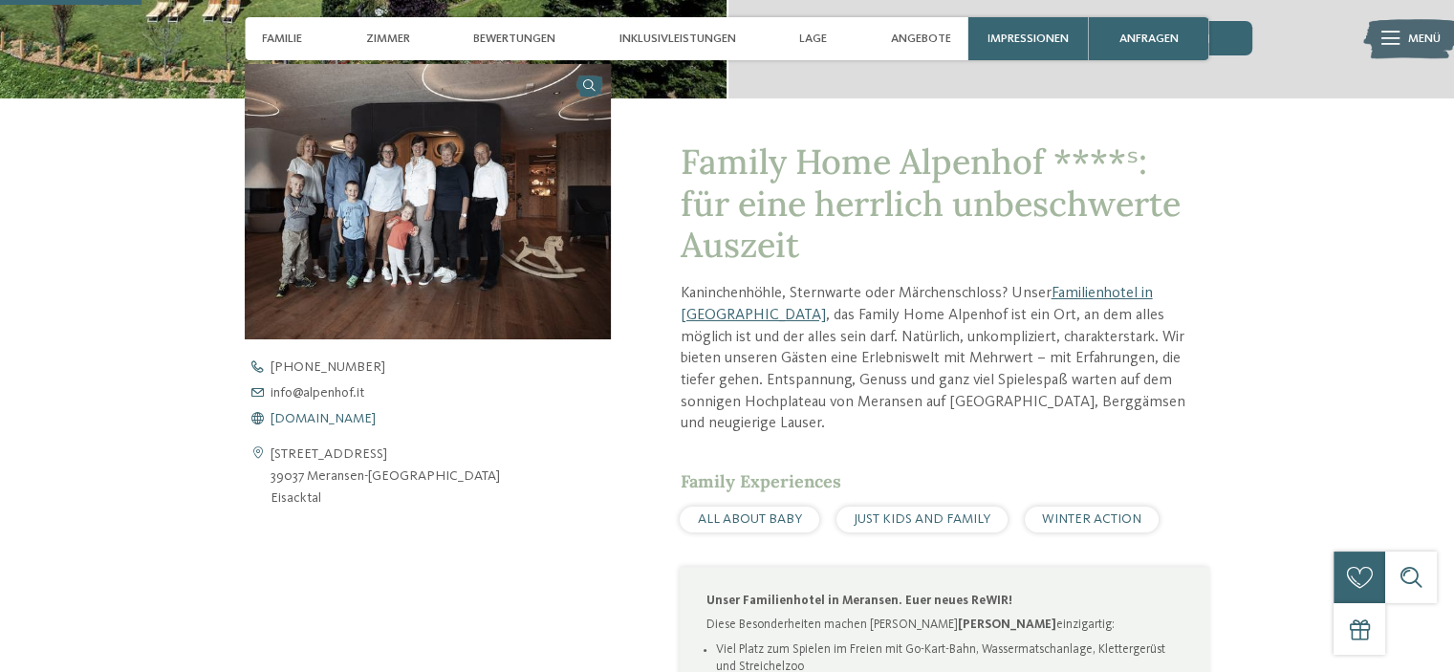
click at [339, 417] on span "[DOMAIN_NAME]" at bounding box center [323, 418] width 105 height 13
